Goal: Check status

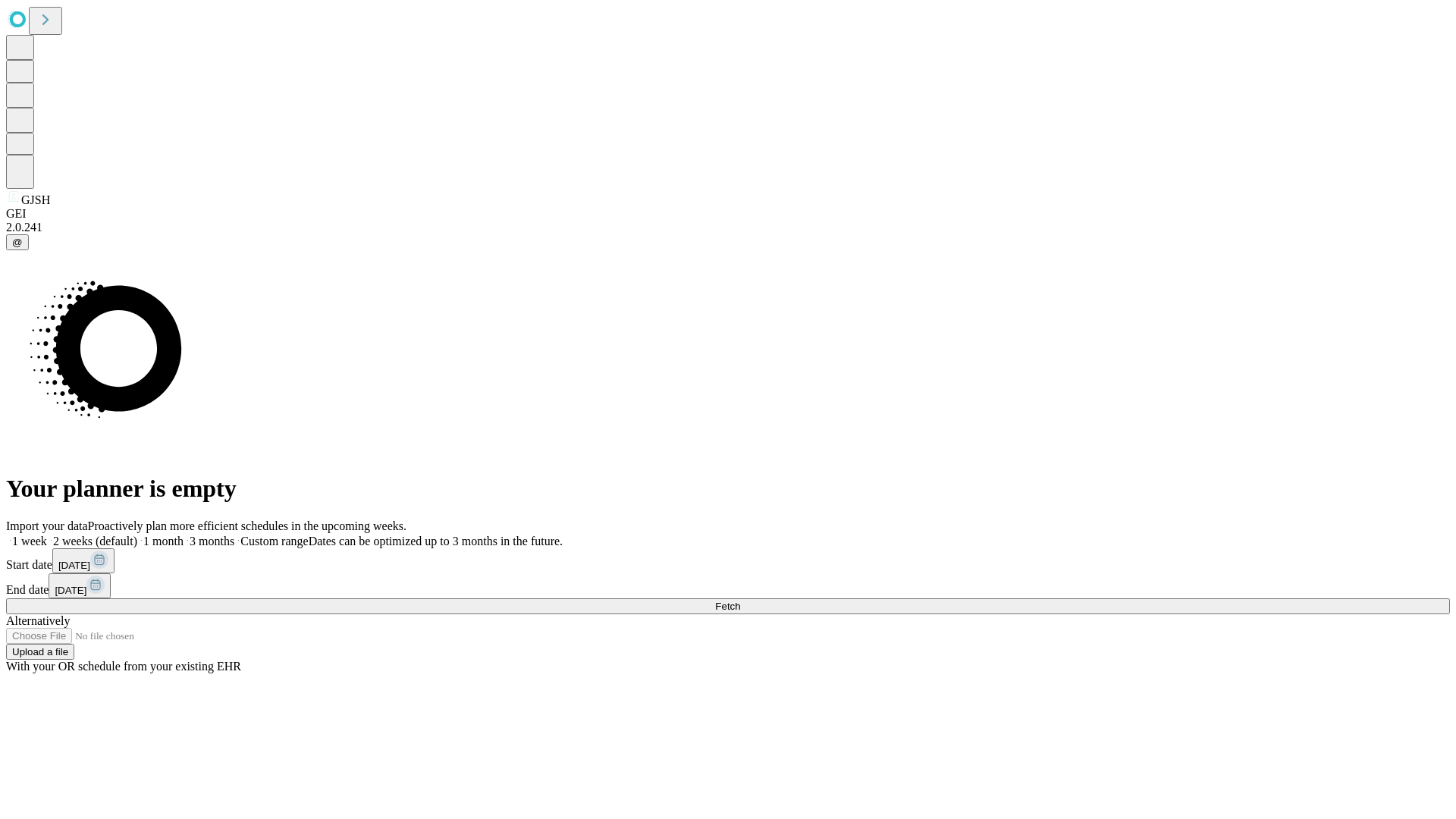
click at [740, 601] on span "Fetch" at bounding box center [728, 607] width 25 height 11
